Goal: Check status: Check status

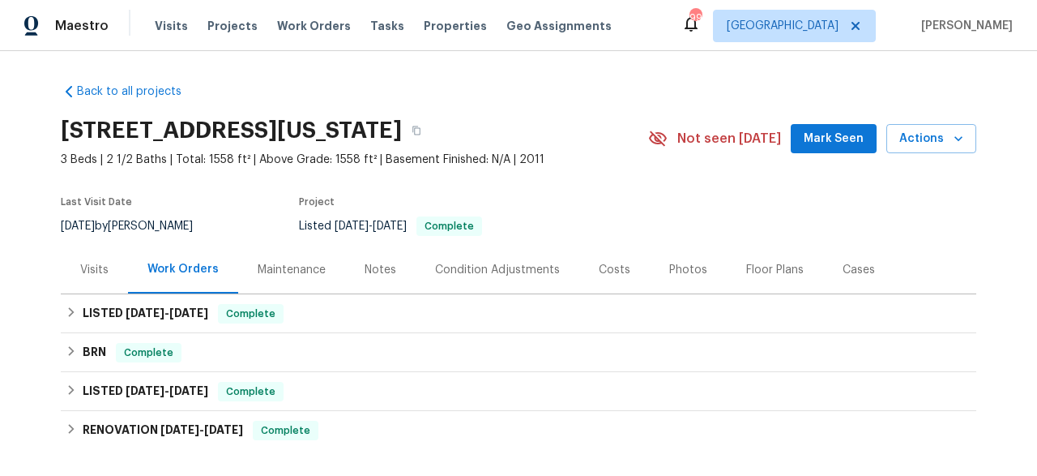
scroll to position [72, 0]
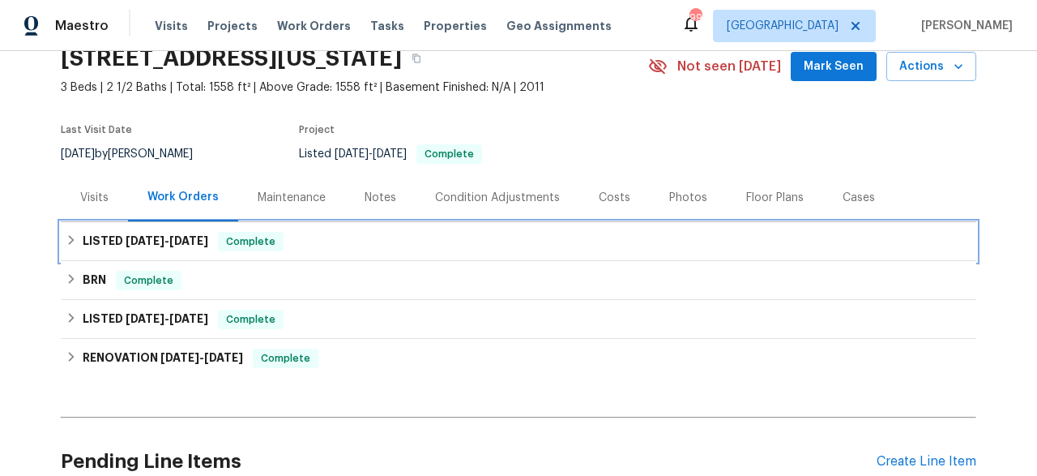
click at [394, 246] on div "LISTED [DATE] - [DATE] Complete" at bounding box center [519, 241] width 906 height 19
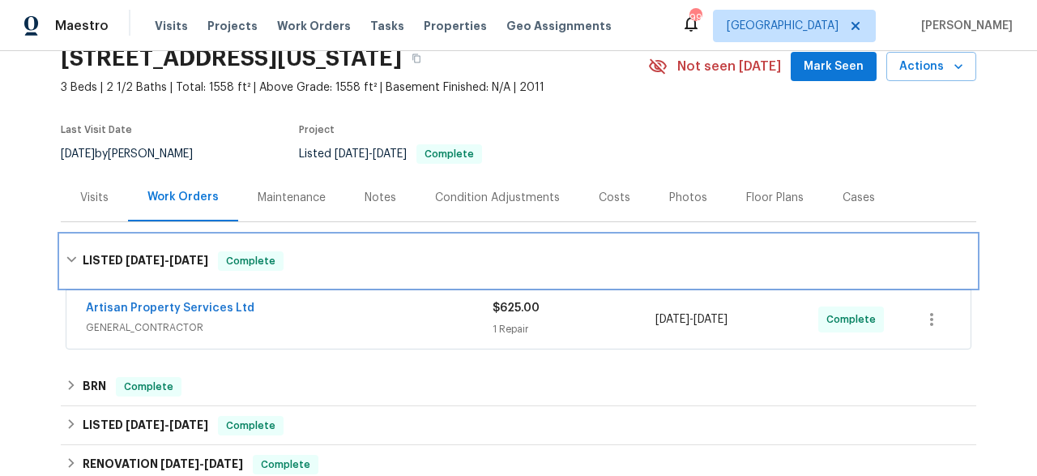
scroll to position [84, 0]
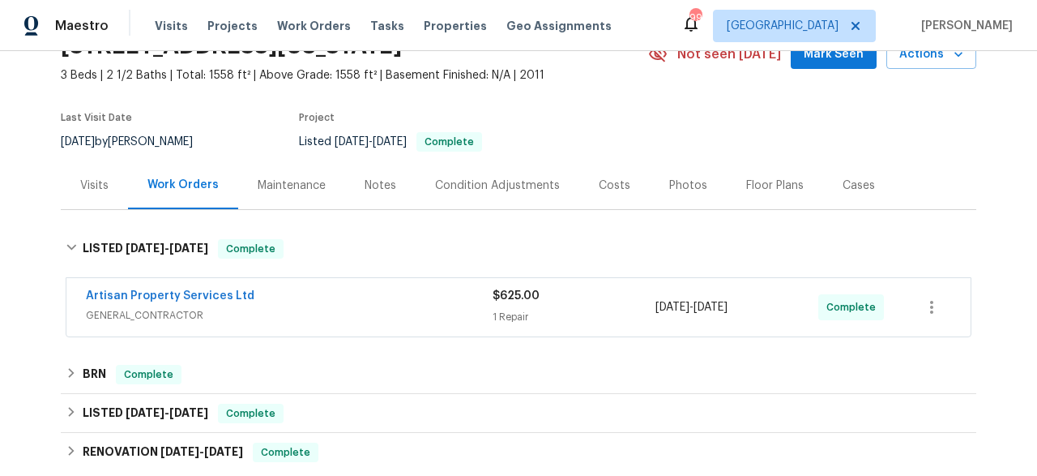
click at [345, 298] on div "Artisan Property Services Ltd" at bounding box center [289, 297] width 407 height 19
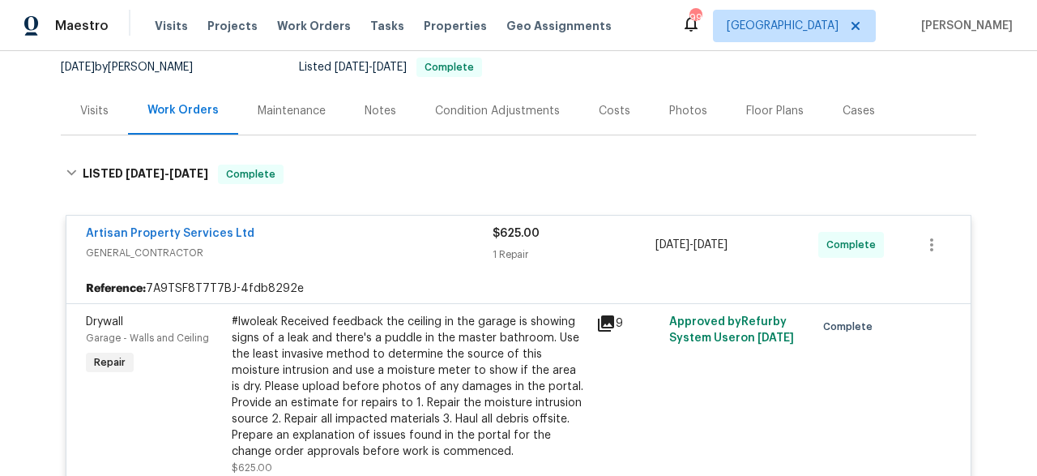
scroll to position [154, 0]
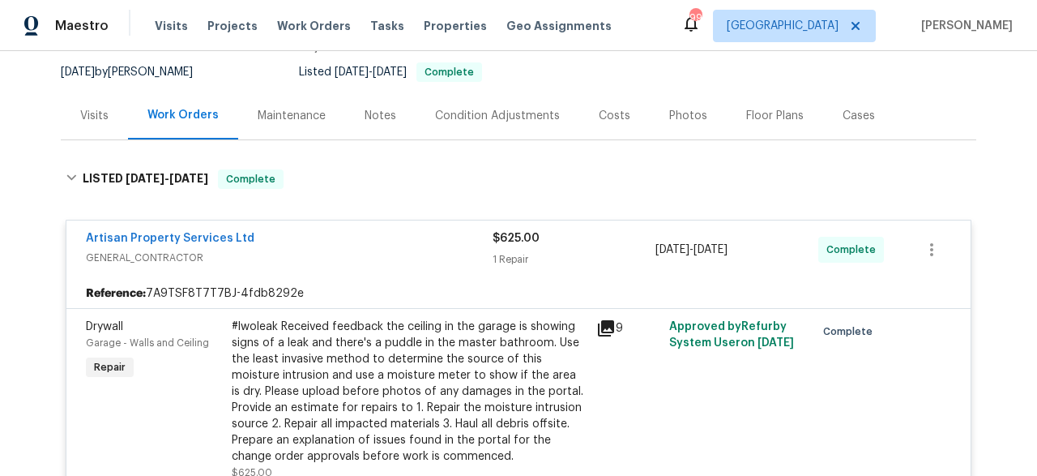
click at [184, 229] on div "Artisan Property Services Ltd GENERAL_CONTRACTOR $625.00 1 Repair 9/23/2025 - 9…" at bounding box center [518, 249] width 904 height 58
click at [220, 238] on link "Artisan Property Services Ltd" at bounding box center [170, 238] width 169 height 11
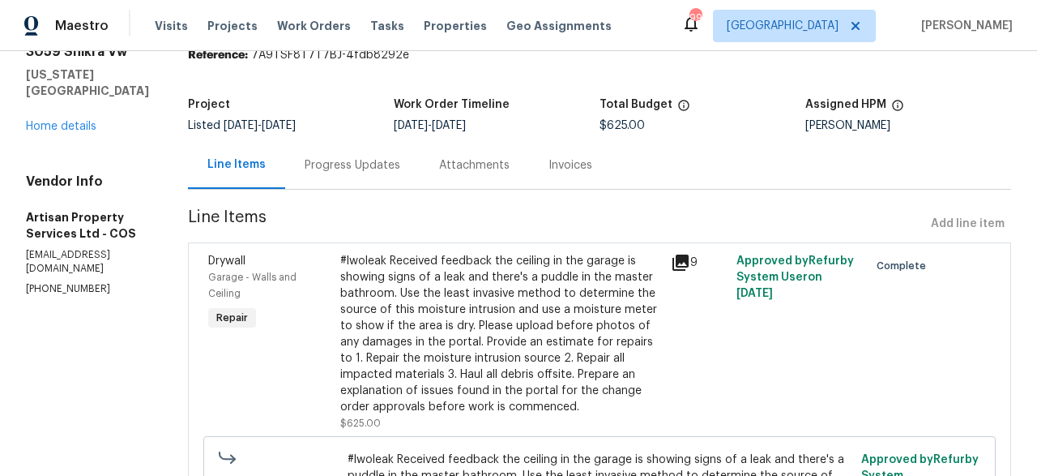
scroll to position [70, 0]
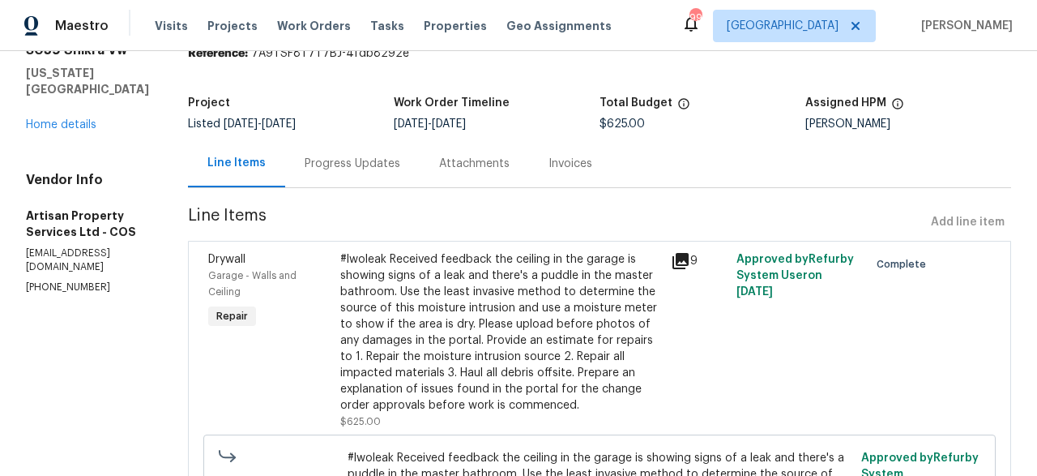
click at [305, 166] on div "Progress Updates" at bounding box center [353, 164] width 96 height 16
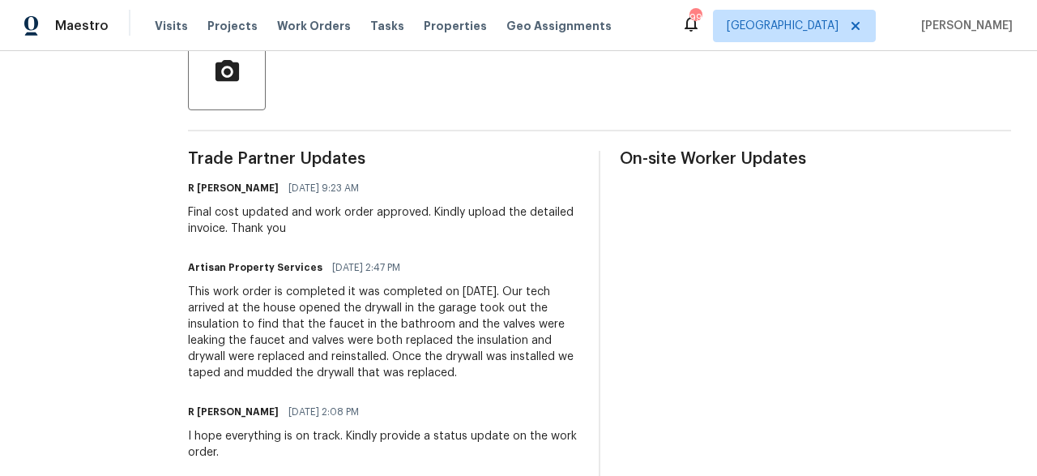
scroll to position [401, 0]
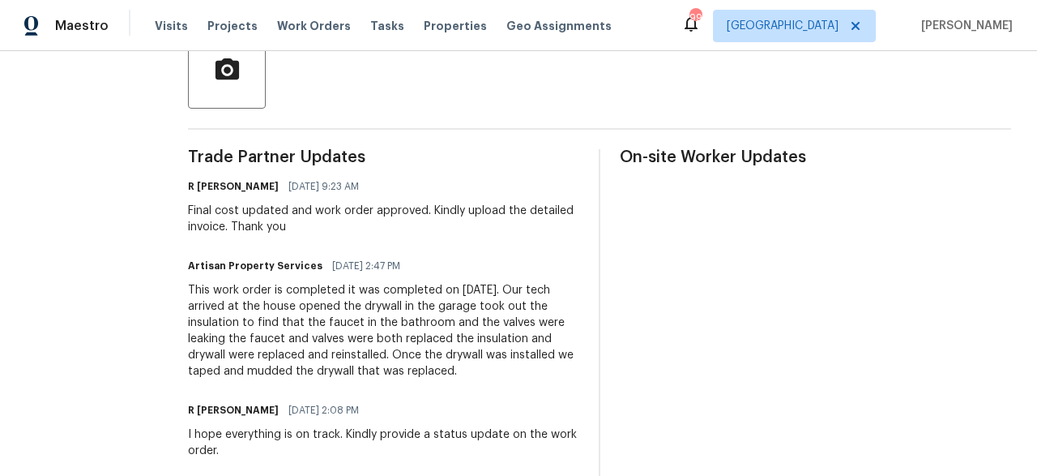
drag, startPoint x: 257, startPoint y: 305, endPoint x: 451, endPoint y: 365, distance: 203.3
click at [451, 365] on div "This work order is completed it was completed on 9/23/2025. Our tech arrived at…" at bounding box center [383, 330] width 391 height 97
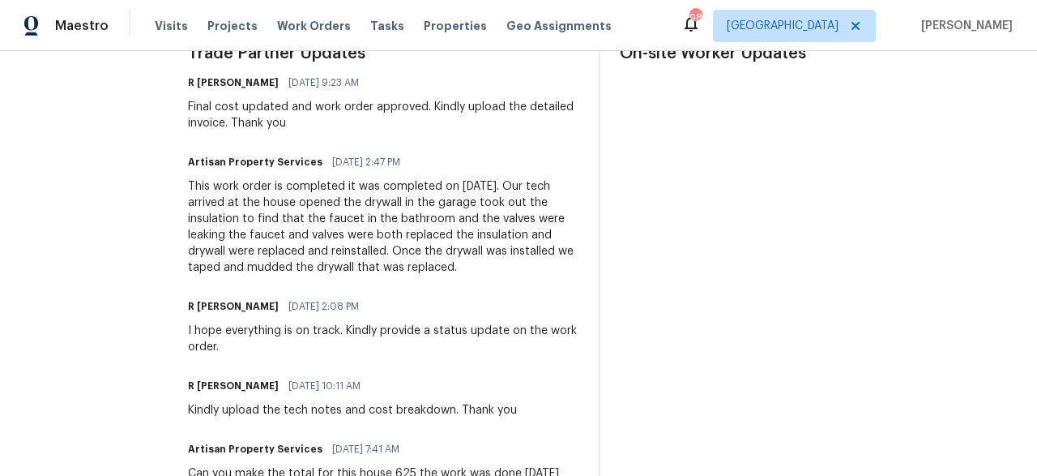
scroll to position [505, 0]
click at [284, 206] on div "This work order is completed it was completed on 9/23/2025. Our tech arrived at…" at bounding box center [383, 226] width 391 height 97
drag, startPoint x: 484, startPoint y: 186, endPoint x: 482, endPoint y: 265, distance: 79.4
click at [482, 265] on div "This work order is completed it was completed on 9/23/2025. Our tech arrived at…" at bounding box center [383, 226] width 391 height 97
copy div "Our tech arrived at the house opened the drywall in the garage took out the ins…"
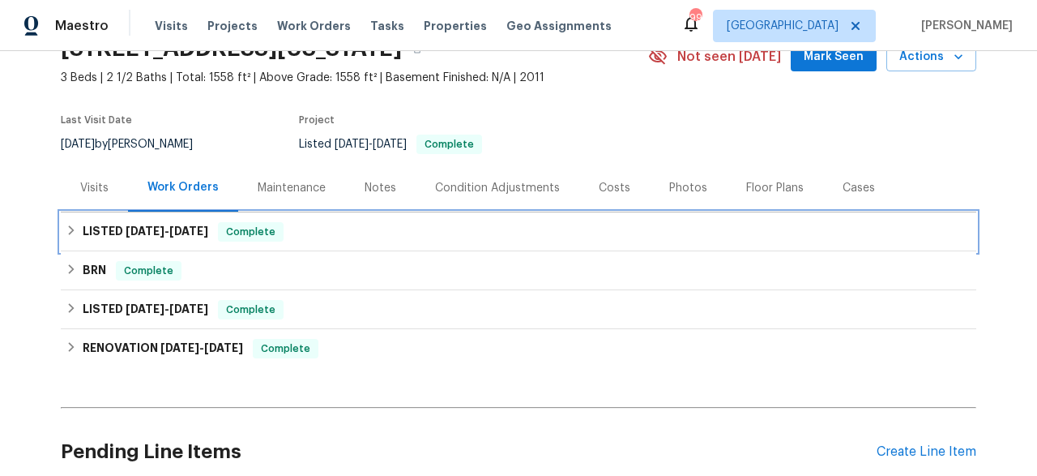
click at [382, 236] on div "LISTED [DATE] - [DATE] Complete" at bounding box center [519, 231] width 906 height 19
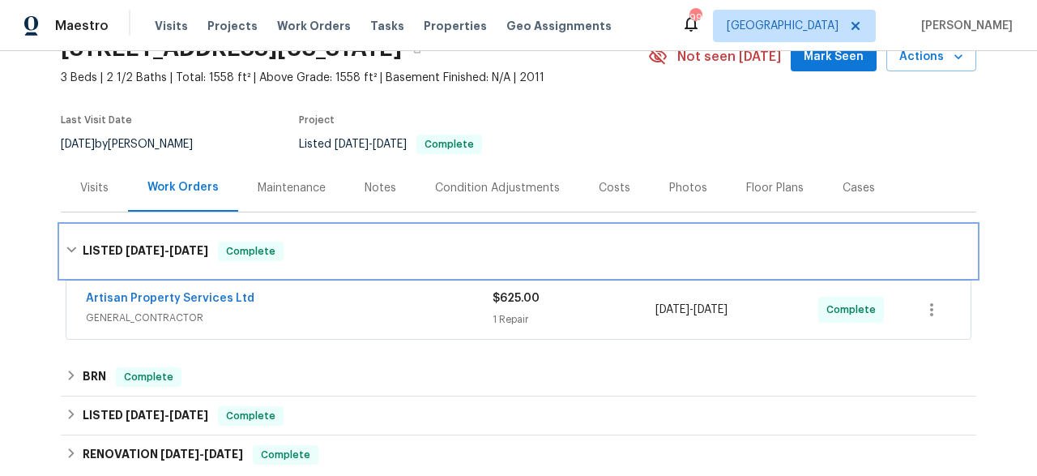
scroll to position [115, 0]
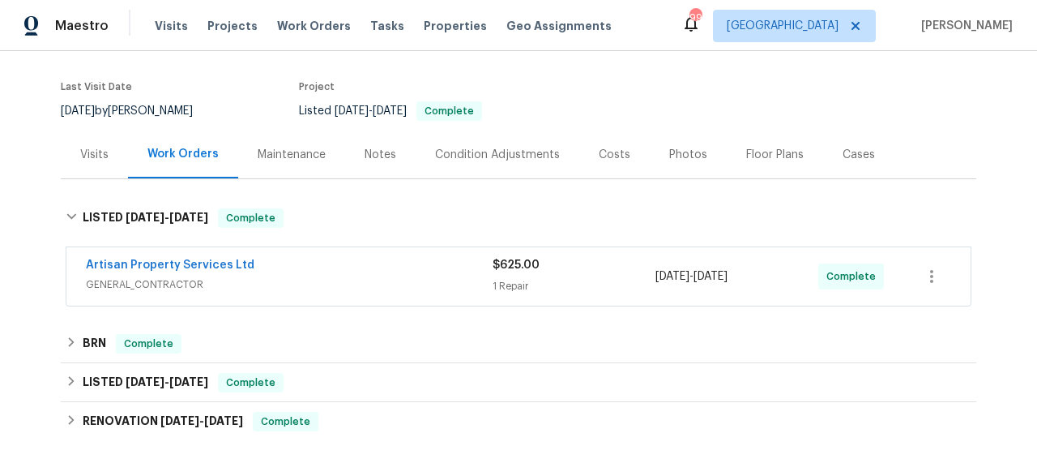
click at [261, 259] on div "Artisan Property Services Ltd" at bounding box center [289, 266] width 407 height 19
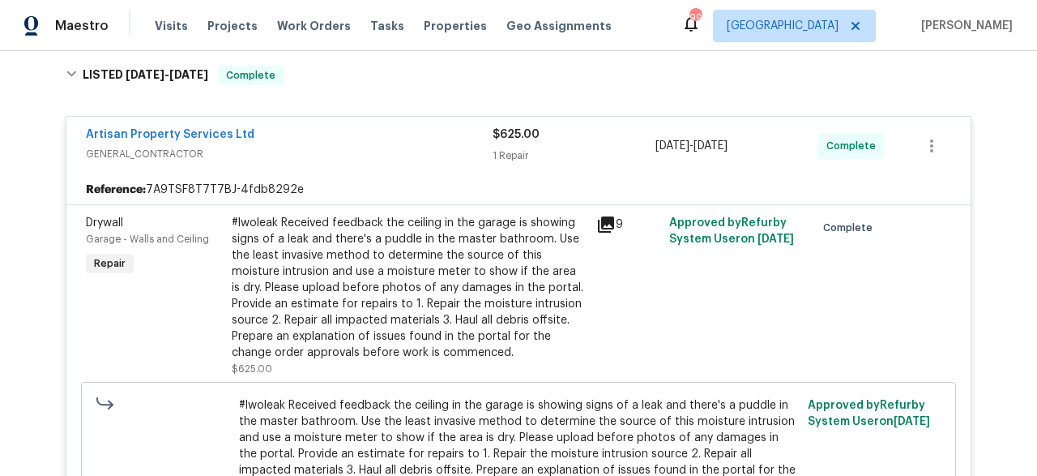
scroll to position [257, 0]
click at [210, 137] on link "Artisan Property Services Ltd" at bounding box center [170, 135] width 169 height 11
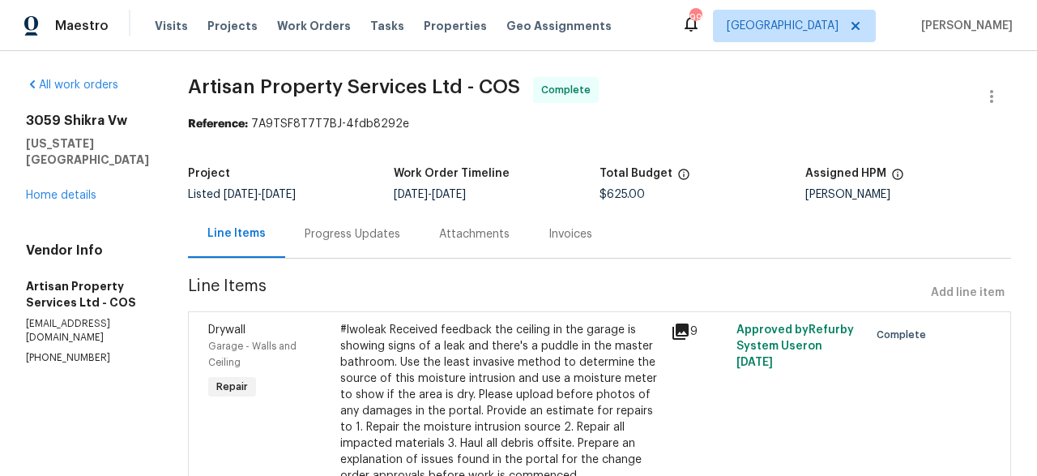
click at [549, 236] on div "Invoices" at bounding box center [571, 234] width 44 height 16
